Goal: Information Seeking & Learning: Check status

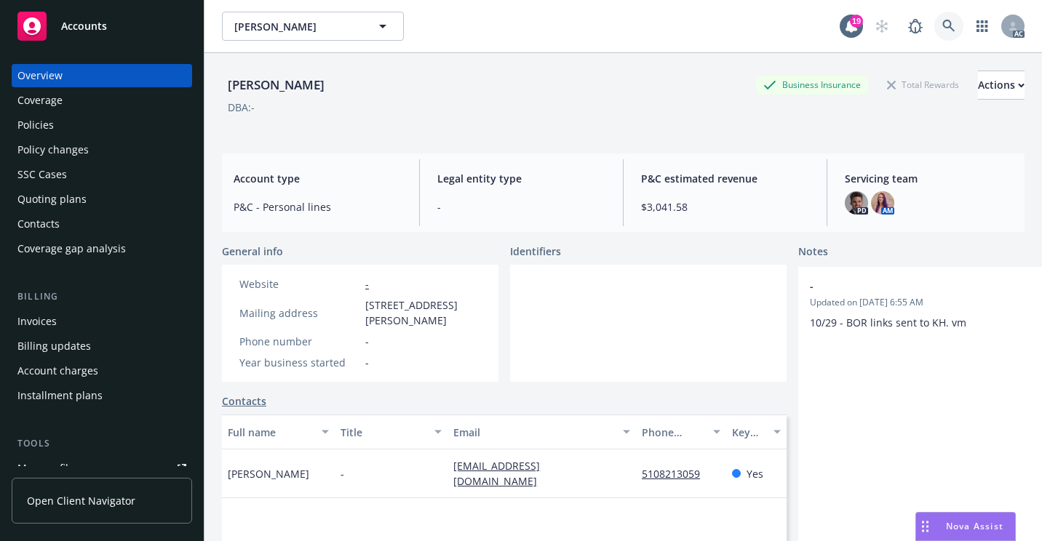
click at [941, 15] on link at bounding box center [949, 26] width 29 height 29
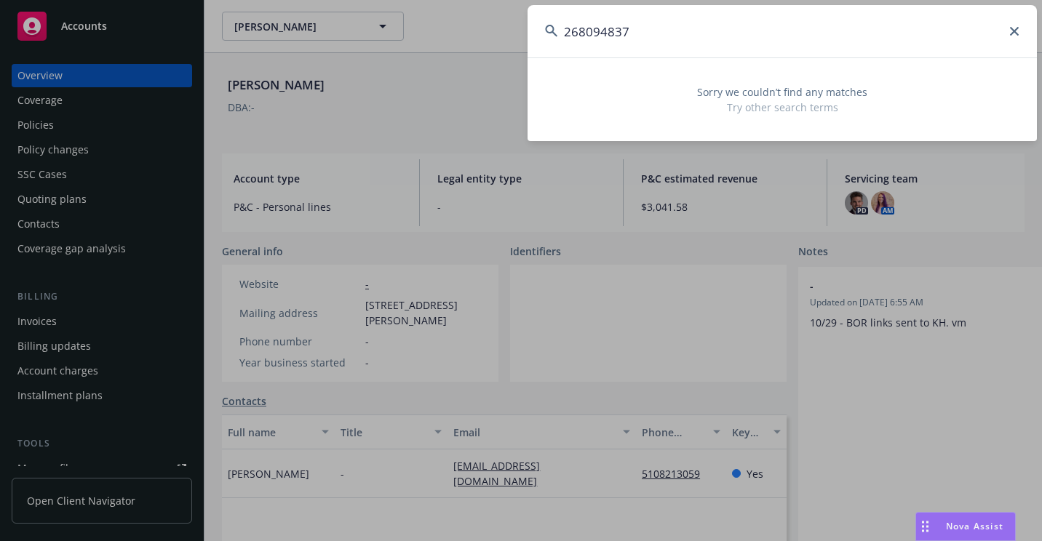
drag, startPoint x: 654, startPoint y: 28, endPoint x: 431, endPoint y: 33, distance: 223.5
click at [431, 33] on div "268094837 Sorry we couldn’t find any matches Try other search terms" at bounding box center [521, 270] width 1042 height 541
paste input "3041783"
drag, startPoint x: 726, startPoint y: 23, endPoint x: 522, endPoint y: 24, distance: 204.5
click at [522, 24] on div "3041783 Sorry we couldn’t find any matches Try other search terms" at bounding box center [521, 270] width 1042 height 541
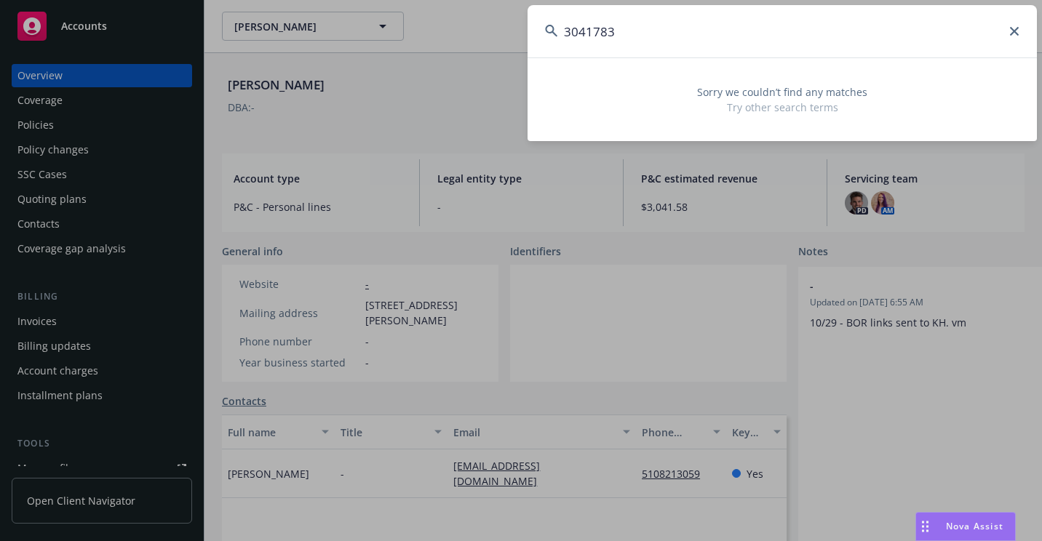
paste input "P4241472502"
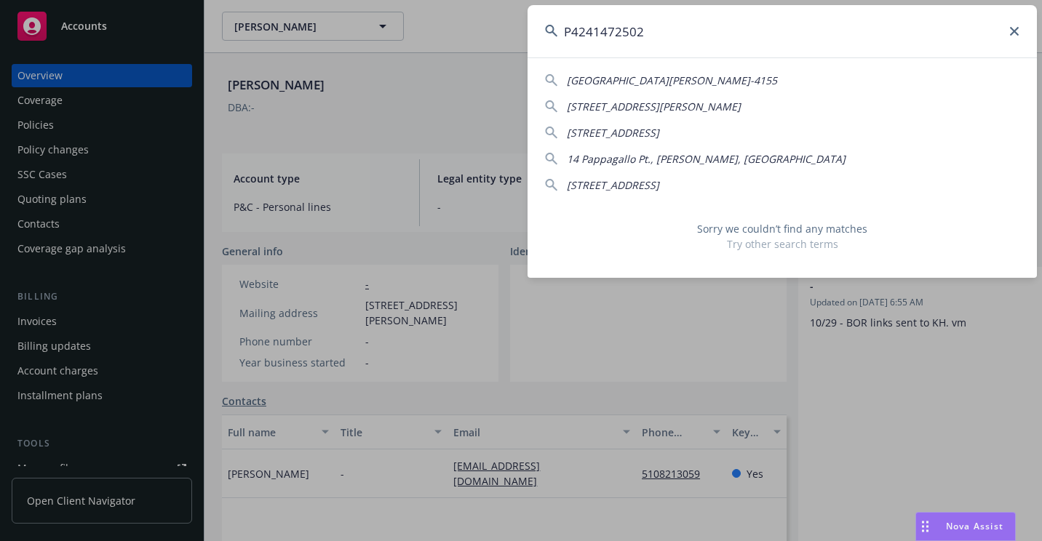
drag, startPoint x: 744, startPoint y: 23, endPoint x: 523, endPoint y: 44, distance: 221.5
click at [523, 44] on div "P4241472502 11872 [GEOGRAPHIC_DATA][PERSON_NAME]-4155 [GEOGRAPHIC_DATA][PERSON_…" at bounding box center [521, 270] width 1042 height 541
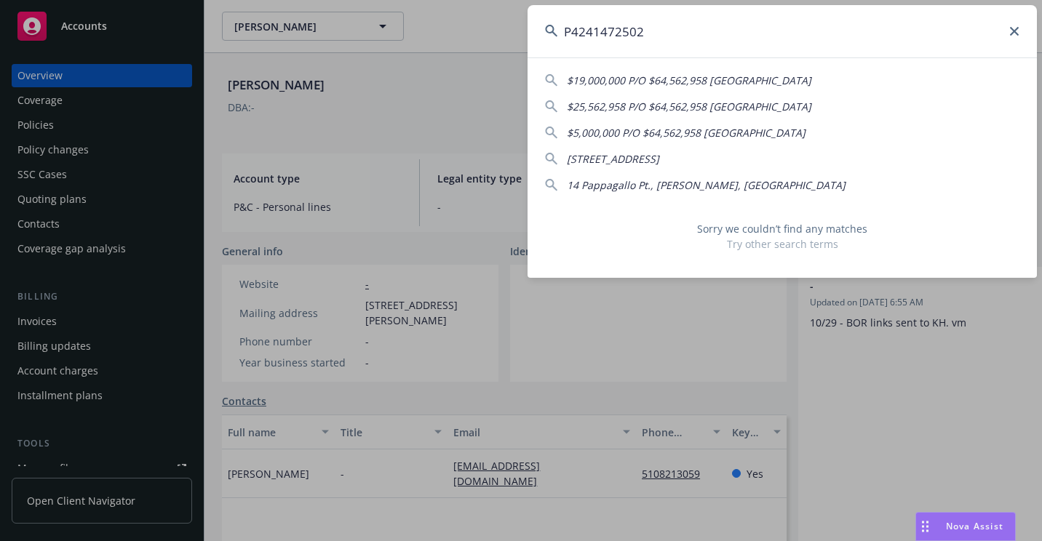
paste input "602854317 311 7"
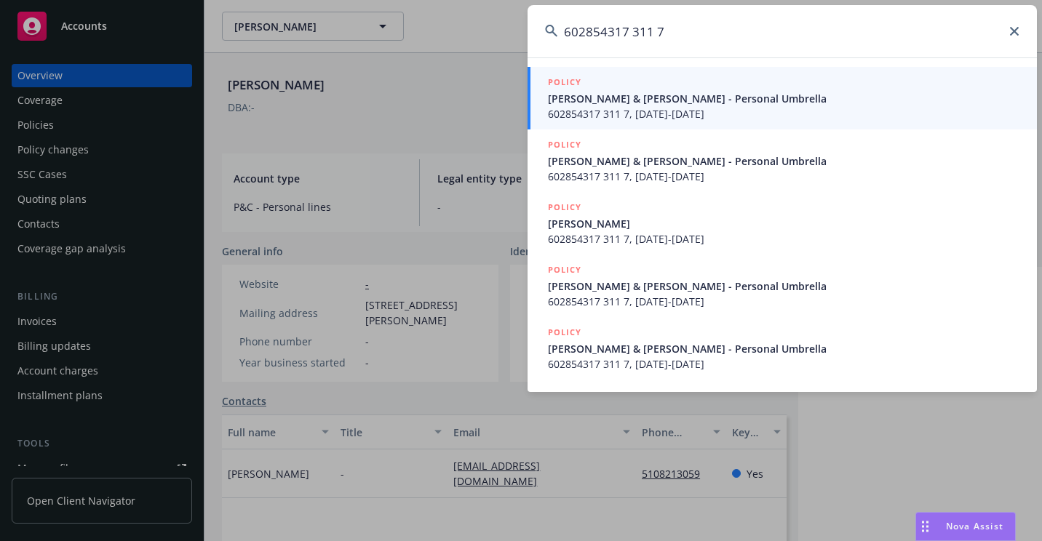
type input "602854317 311 7"
click at [587, 103] on span "[PERSON_NAME] & [PERSON_NAME] - Personal Umbrella" at bounding box center [784, 98] width 472 height 15
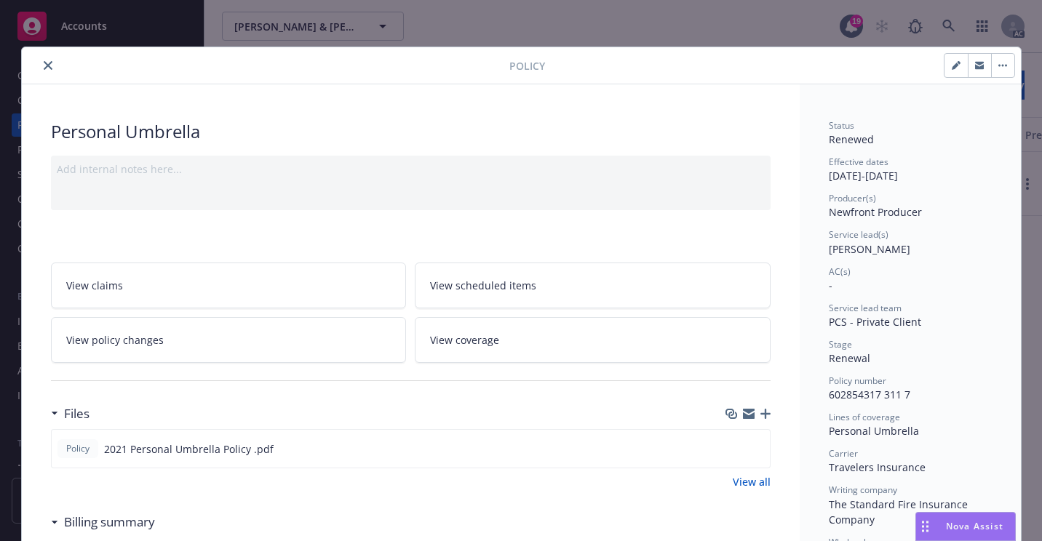
click at [45, 65] on icon "close" at bounding box center [48, 65] width 9 height 9
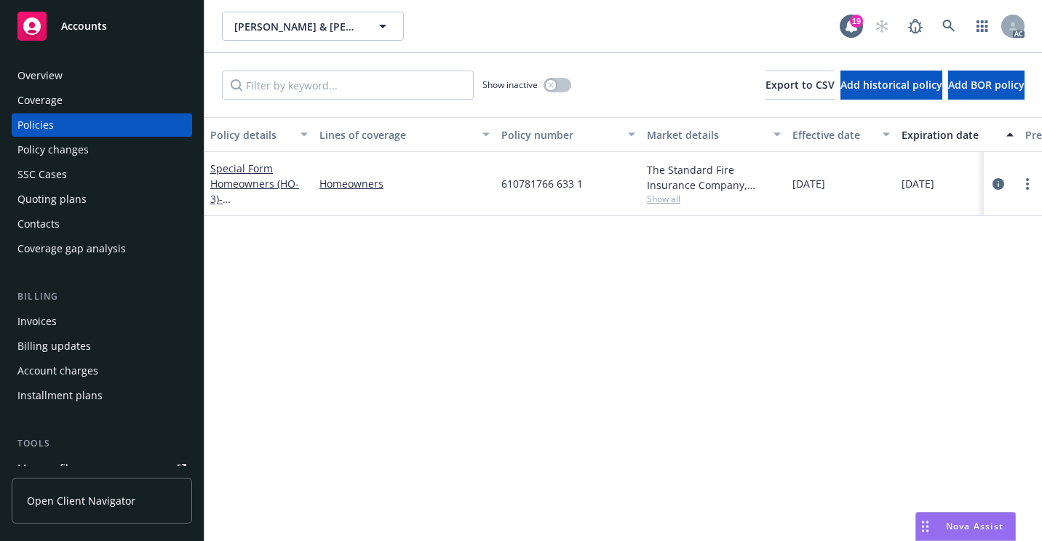
click at [63, 77] on div "Overview" at bounding box center [101, 75] width 169 height 23
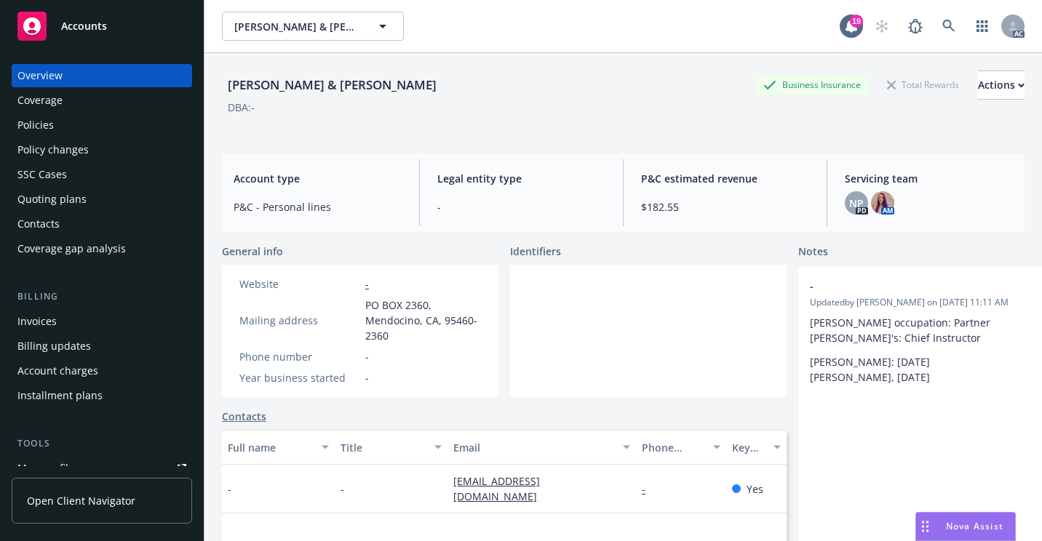
click at [63, 130] on div "Policies" at bounding box center [101, 125] width 169 height 23
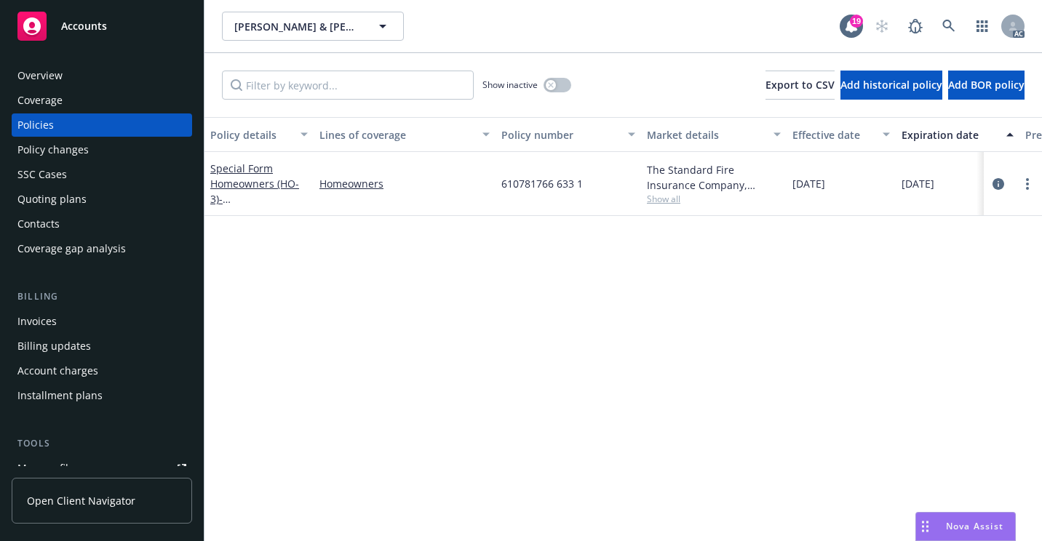
click at [475, 362] on div "Policy details Lines of coverage Policy number Market details Effective date Ex…" at bounding box center [624, 329] width 838 height 424
click at [56, 177] on div "SSC Cases" at bounding box center [41, 174] width 49 height 23
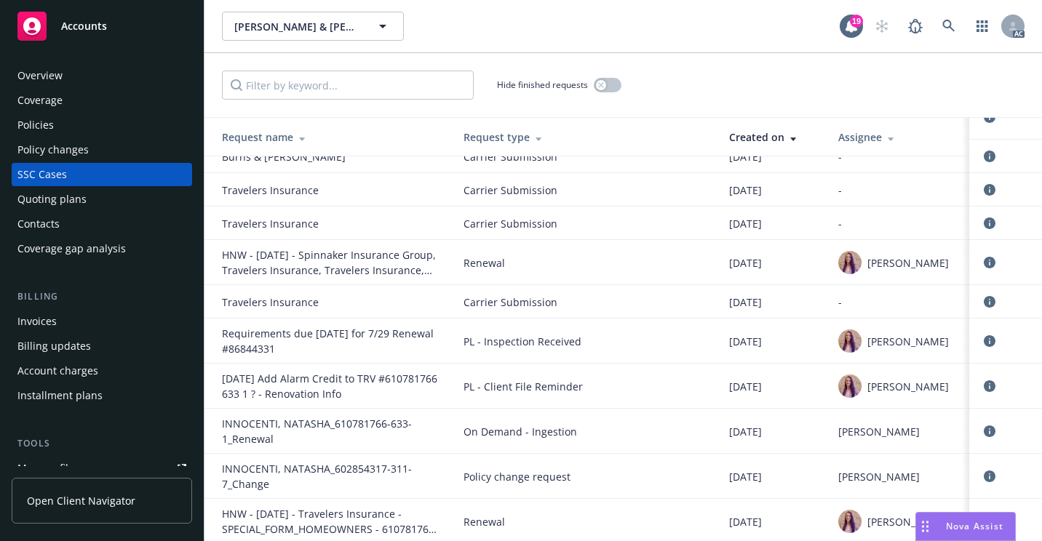
scroll to position [4285, 0]
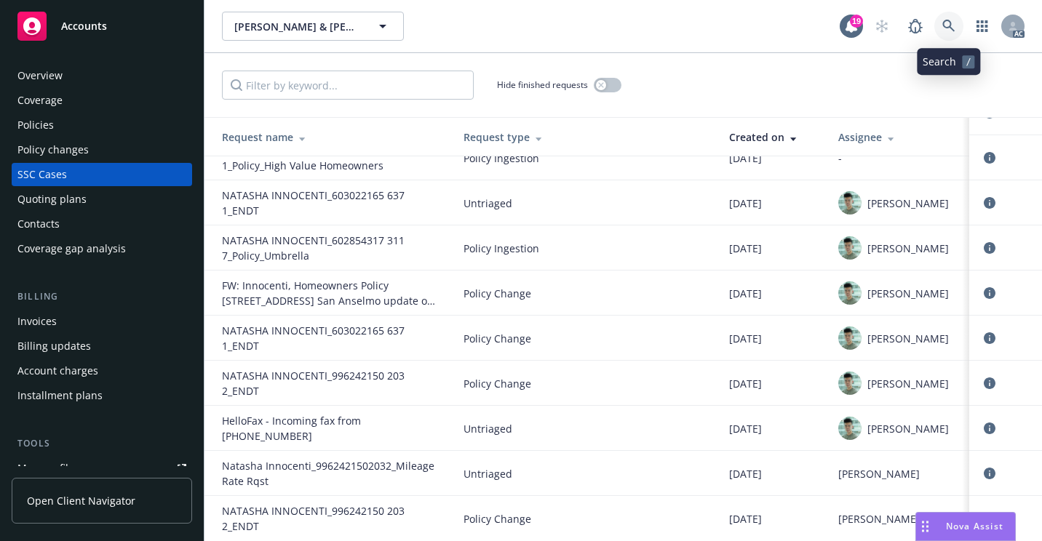
click at [947, 24] on icon at bounding box center [949, 26] width 13 height 13
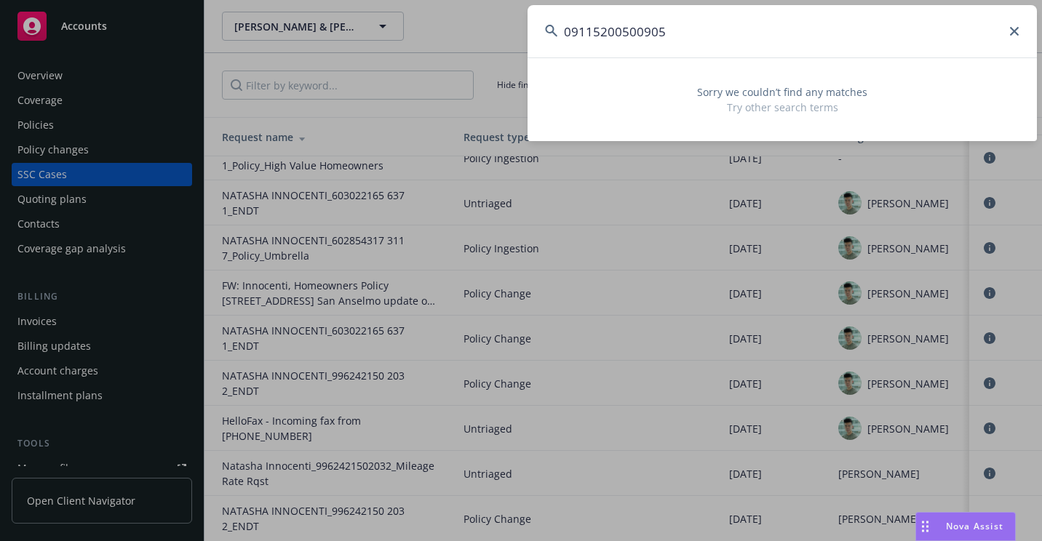
drag, startPoint x: 662, startPoint y: 25, endPoint x: 482, endPoint y: 42, distance: 181.3
click at [482, 42] on div "09115200500905 Sorry we couldn’t find any matches Try other search terms" at bounding box center [521, 270] width 1042 height 541
paste input "[PERSON_NAME]"
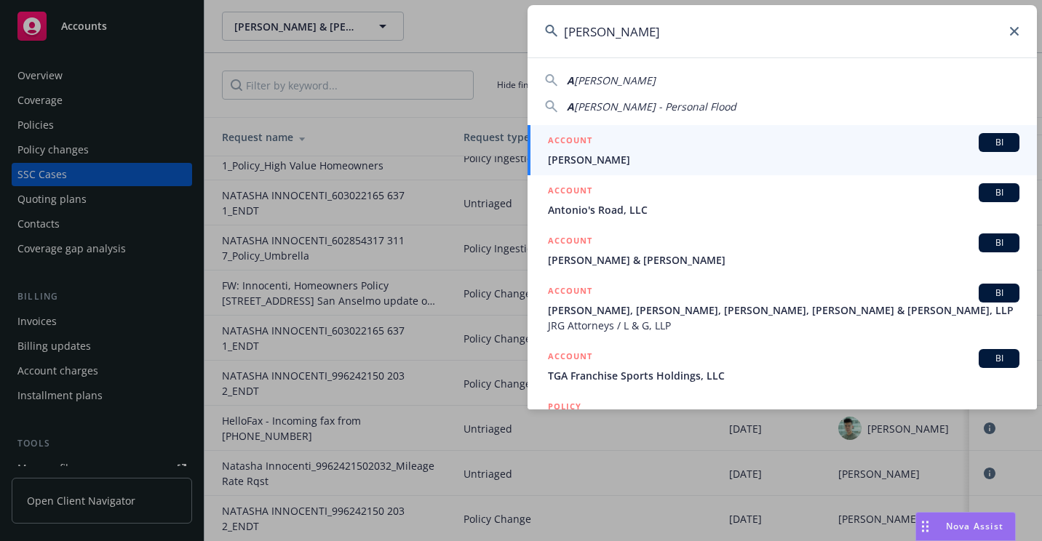
type input "[PERSON_NAME]"
click at [597, 147] on div "ACCOUNT BI" at bounding box center [784, 142] width 472 height 19
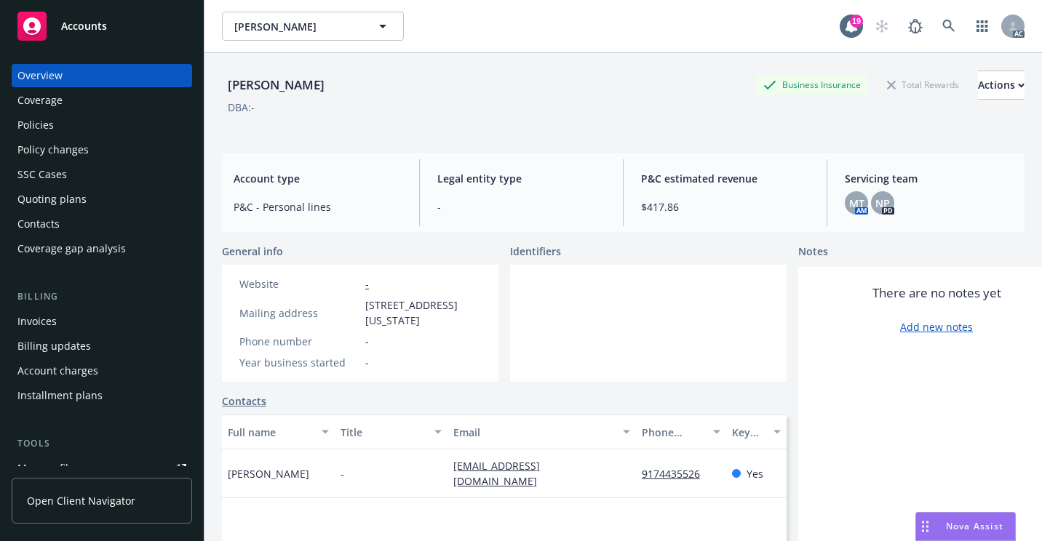
click at [82, 127] on div "Policies" at bounding box center [101, 125] width 169 height 23
